Goal: Task Accomplishment & Management: Complete application form

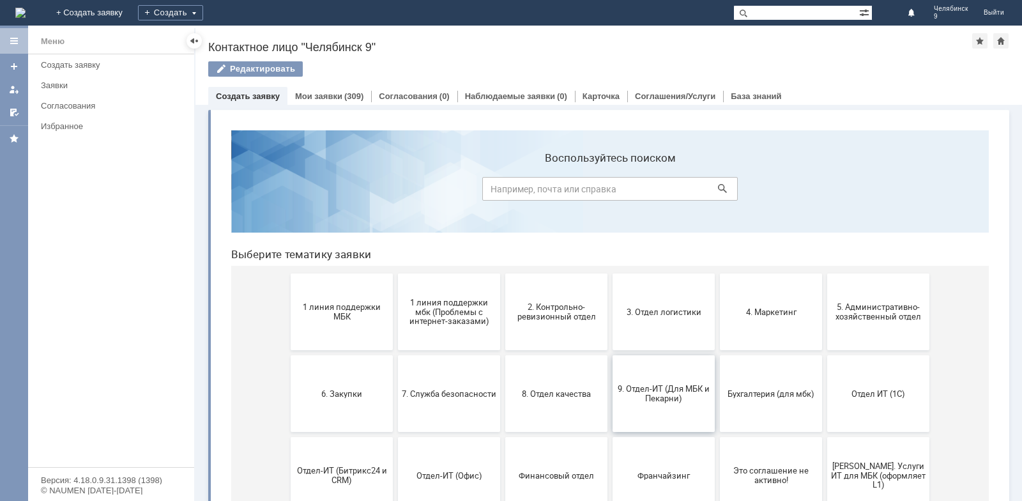
click at [683, 382] on button "9. Отдел-ИТ (Для МБК и Пекарни)" at bounding box center [664, 393] width 102 height 77
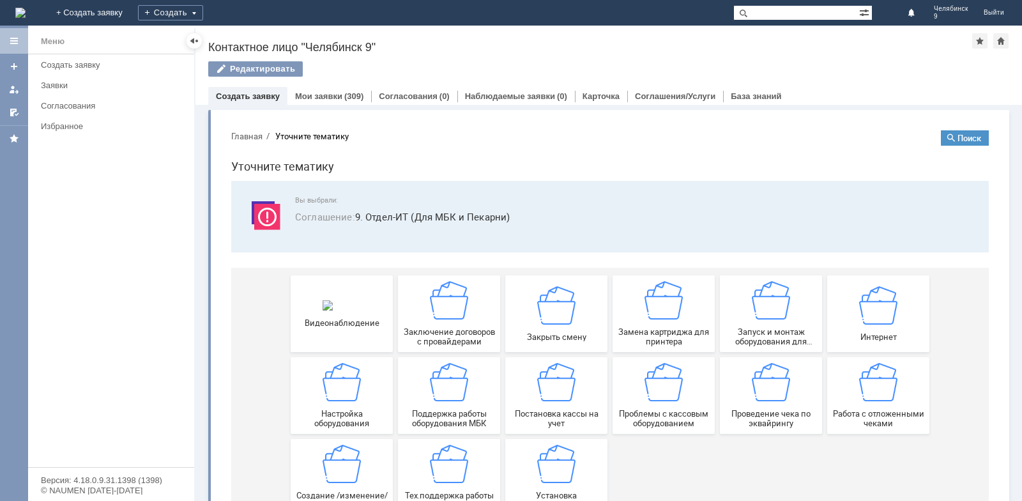
click at [878, 415] on span "Работа с отложенными чеками" at bounding box center [878, 418] width 95 height 19
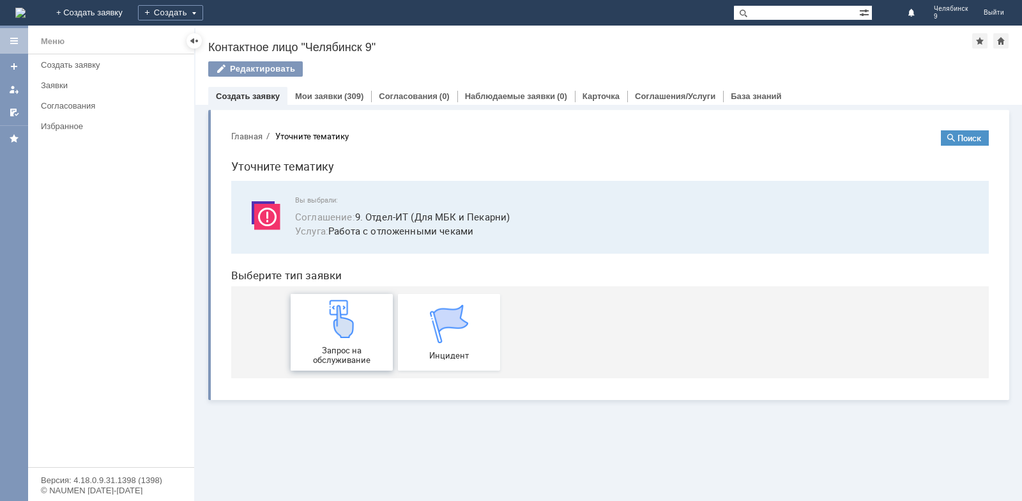
click at [328, 355] on span "Запрос на обслуживание" at bounding box center [341, 355] width 95 height 19
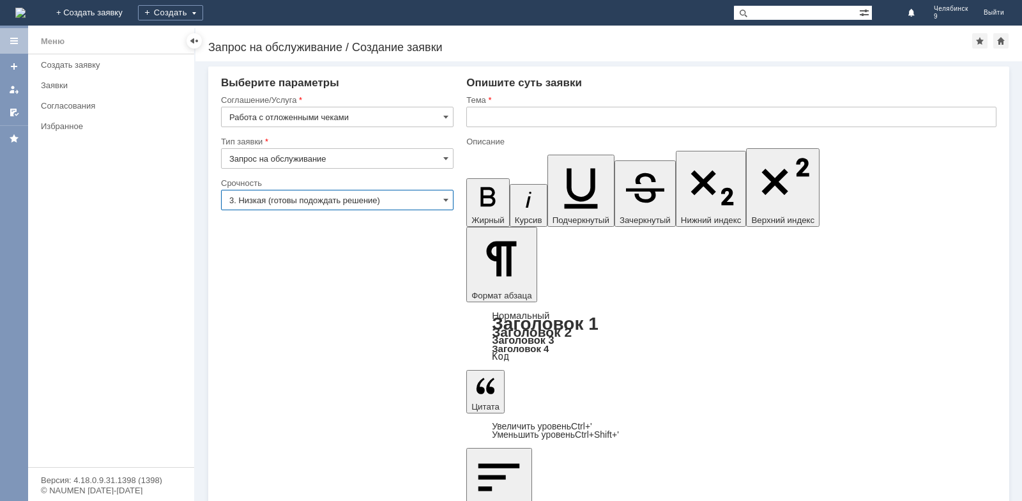
click at [449, 201] on input "3. Низкая (готовы подождать решение)" at bounding box center [337, 200] width 233 height 20
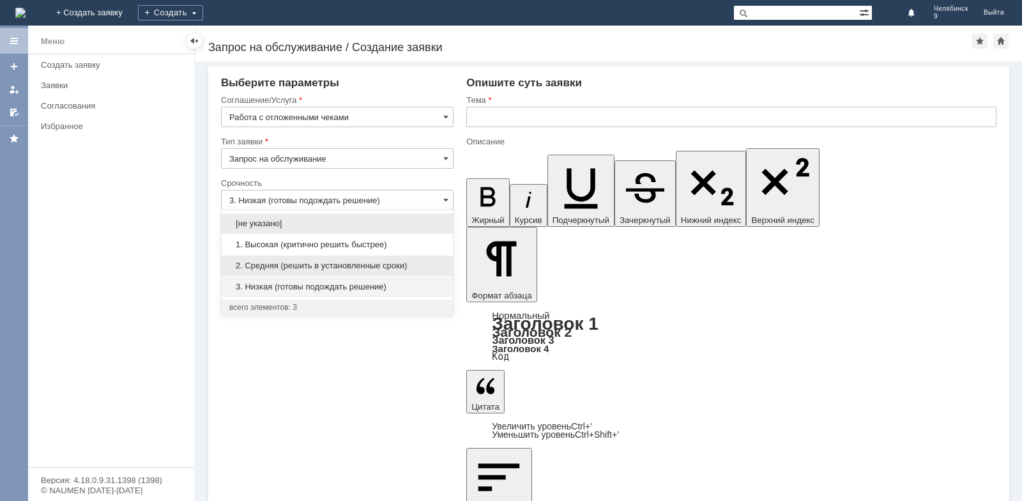
click at [310, 268] on span "2. Средняя (решить в установленные сроки)" at bounding box center [337, 266] width 216 height 10
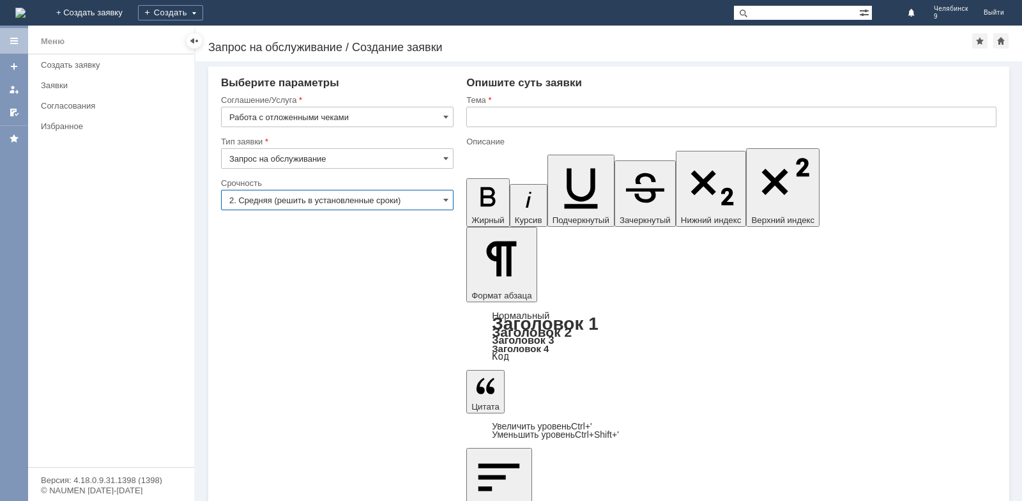
type input "2. Средняя (решить в установленные сроки)"
click at [543, 113] on input "text" at bounding box center [731, 117] width 530 height 20
type input "Отложенные чеки"
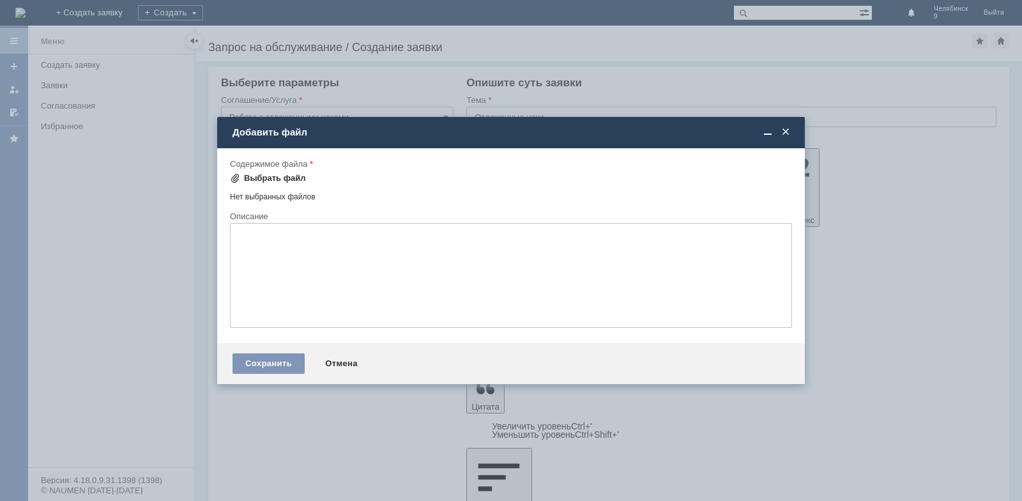
click at [251, 176] on div "Выбрать файл" at bounding box center [275, 178] width 62 height 10
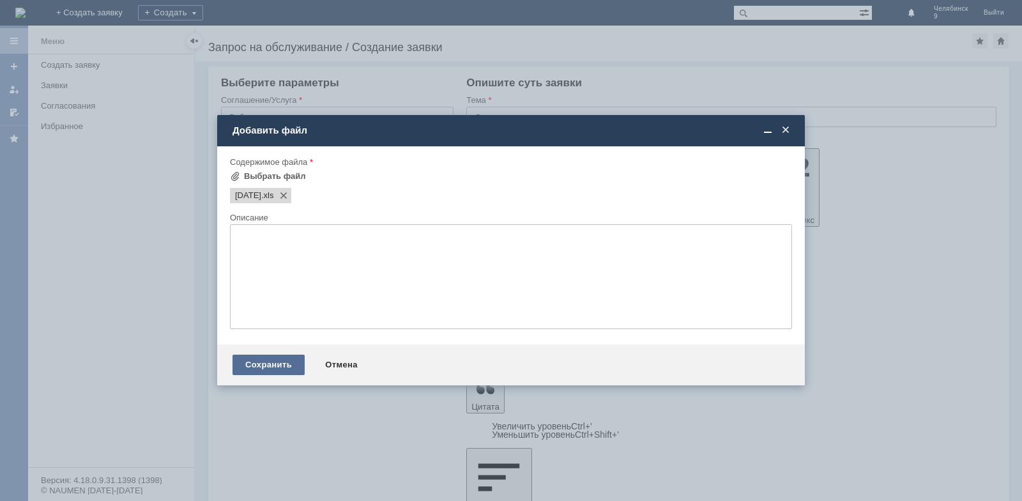
click at [247, 363] on div "Сохранить" at bounding box center [269, 365] width 72 height 20
